Goal: Task Accomplishment & Management: Manage account settings

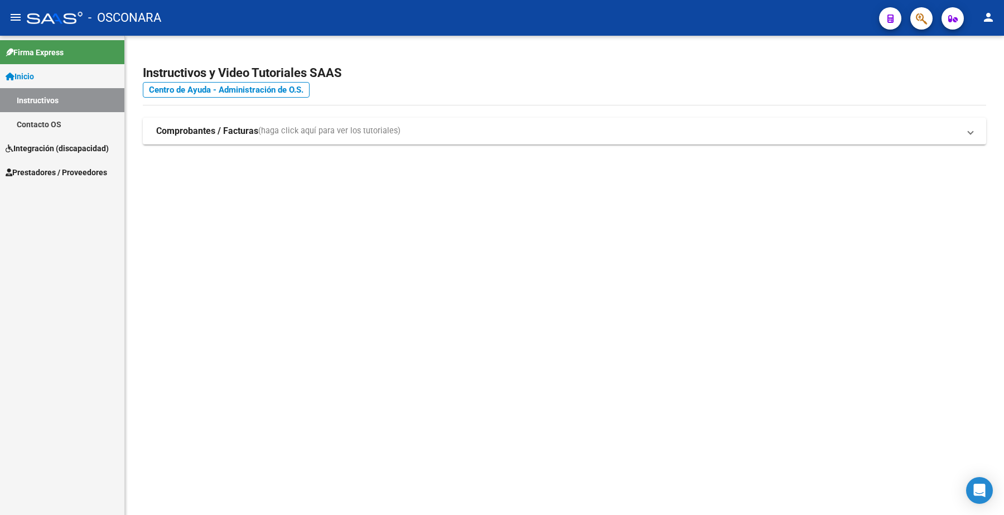
click at [56, 170] on span "Prestadores / Proveedores" at bounding box center [57, 172] width 102 height 12
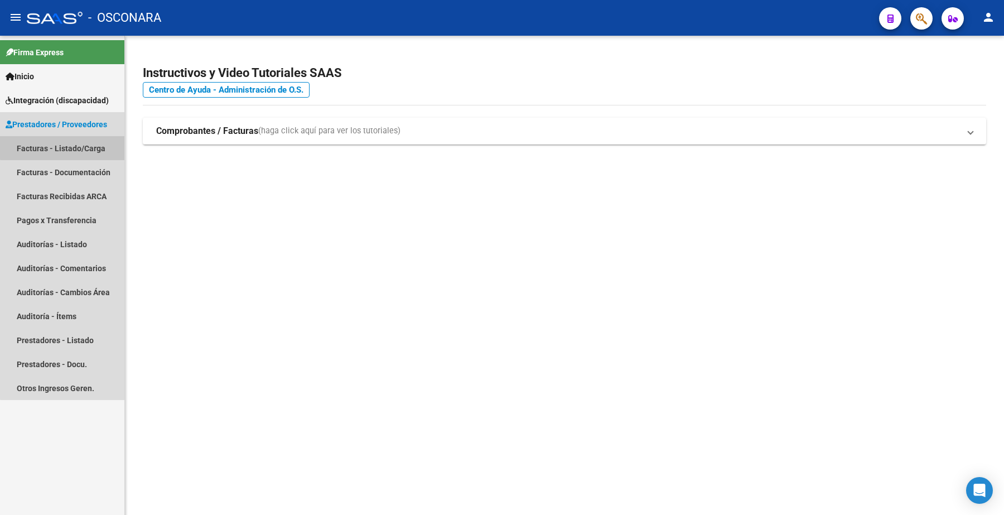
click at [88, 146] on link "Facturas - Listado/Carga" at bounding box center [62, 148] width 124 height 24
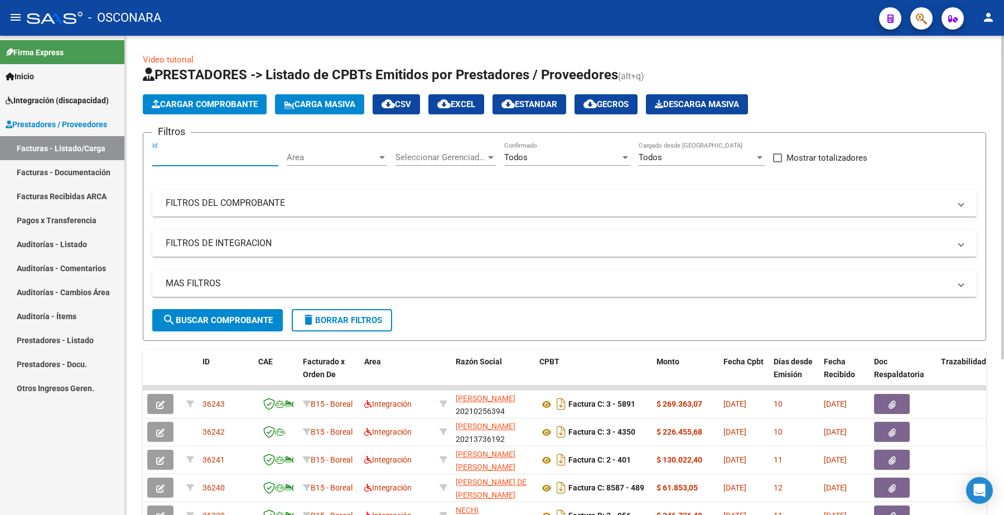
paste input "35302"
type input "35302"
click at [216, 316] on span "search Buscar Comprobante" at bounding box center [217, 320] width 110 height 10
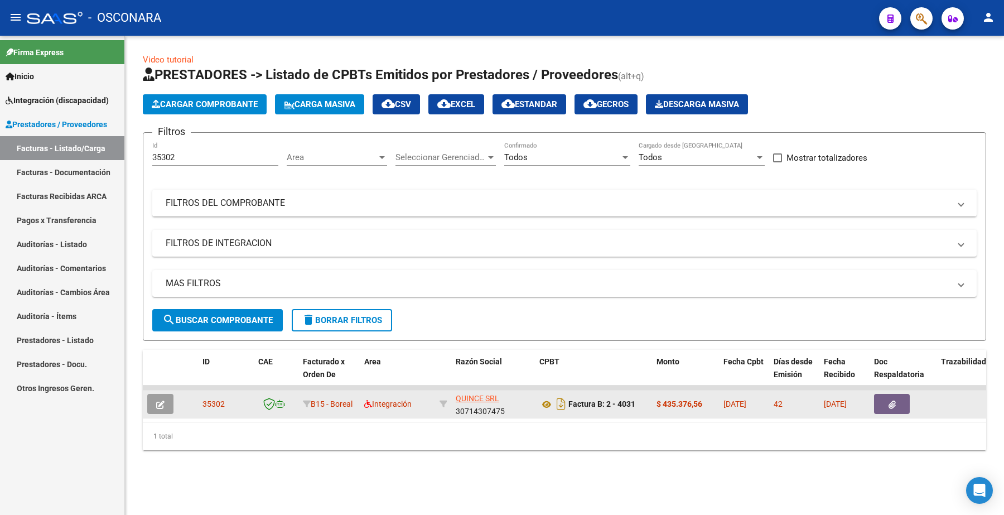
click at [156, 401] on icon "button" at bounding box center [160, 405] width 8 height 8
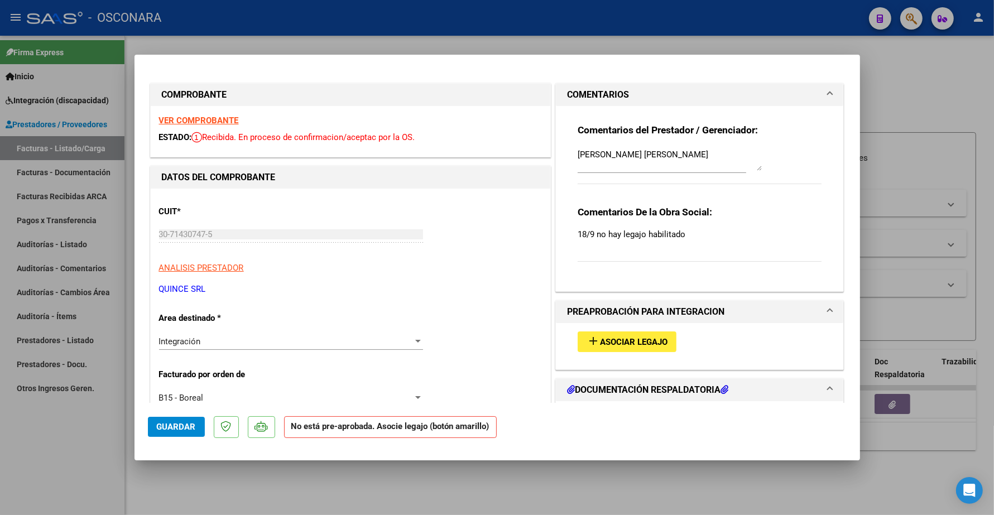
click at [624, 338] on span "Asociar Legajo" at bounding box center [634, 342] width 68 height 10
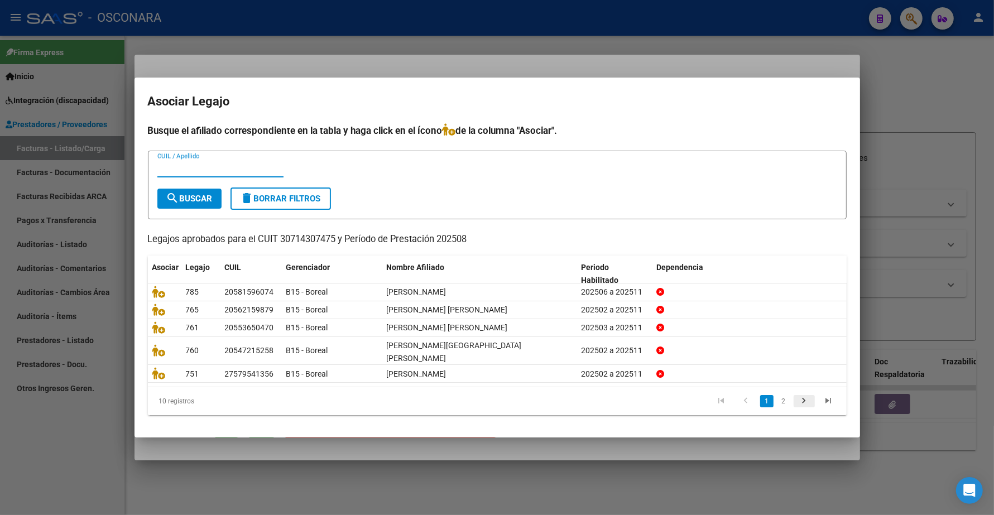
click at [807, 396] on icon "go to next page" at bounding box center [804, 402] width 15 height 13
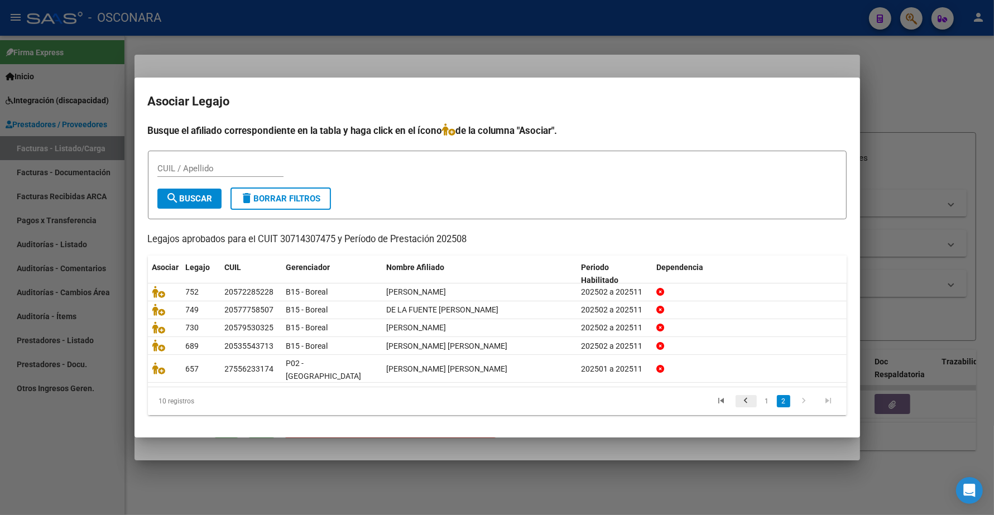
click at [746, 396] on icon "go to previous page" at bounding box center [746, 402] width 15 height 13
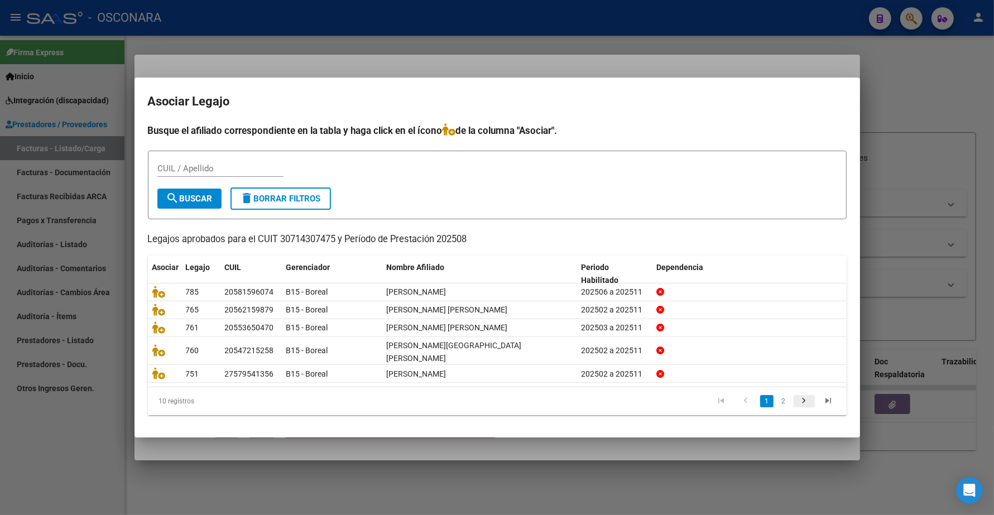
click at [805, 396] on icon "go to next page" at bounding box center [804, 402] width 15 height 13
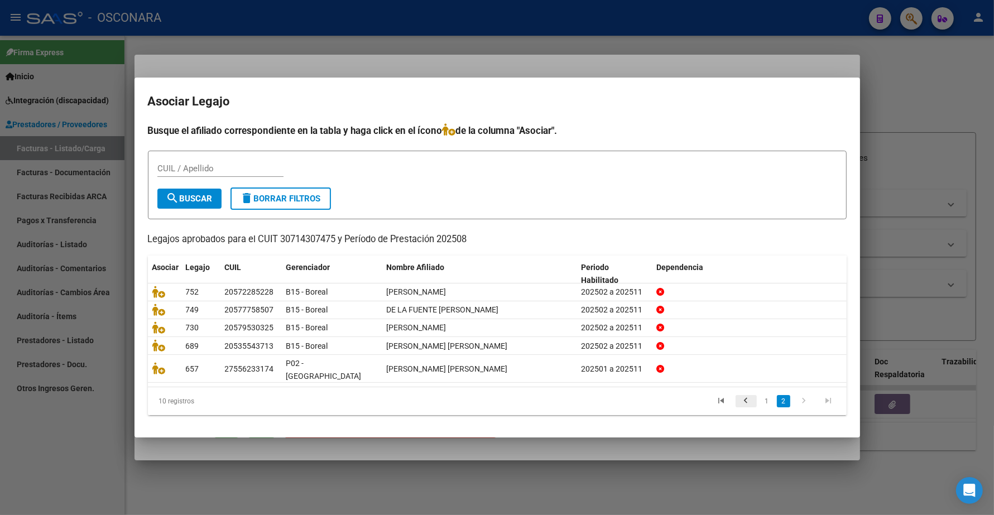
click at [746, 397] on icon "go to previous page" at bounding box center [746, 402] width 15 height 13
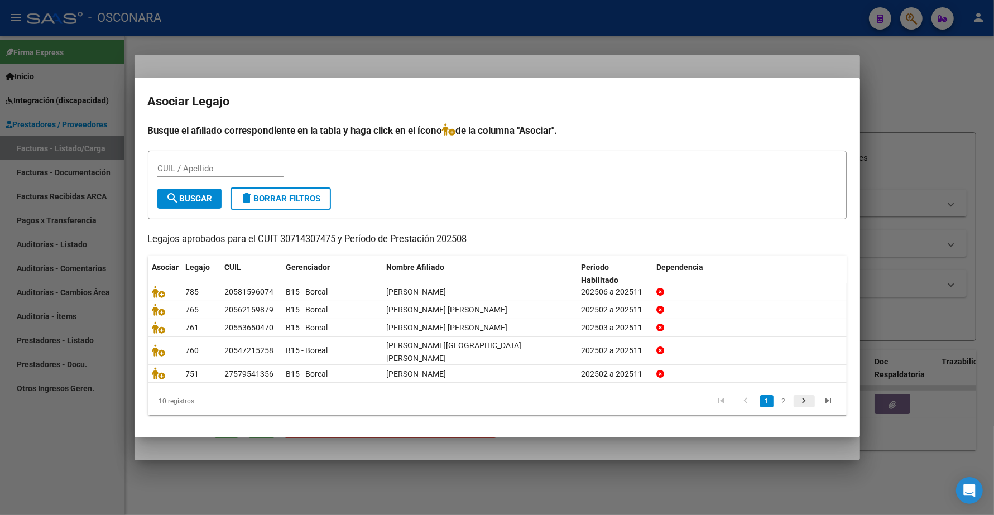
click at [802, 396] on icon "go to next page" at bounding box center [804, 402] width 15 height 13
